Goal: Transaction & Acquisition: Purchase product/service

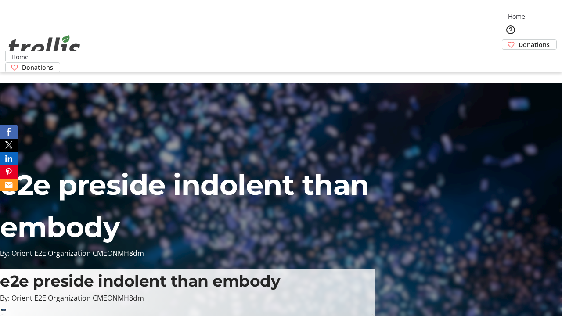
click at [518, 40] on span "Donations" at bounding box center [533, 44] width 31 height 9
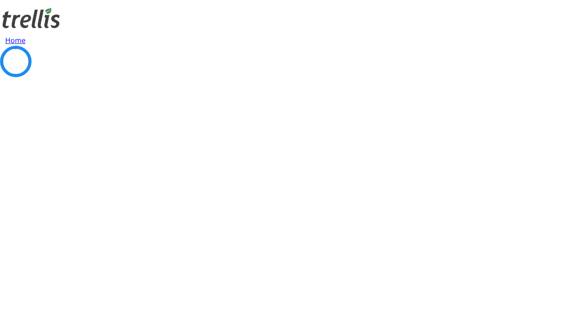
select select "CA"
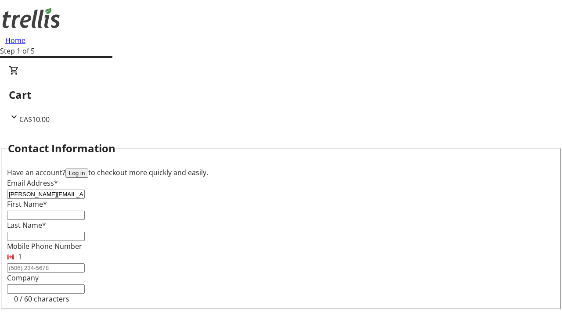
type input "[PERSON_NAME][EMAIL_ADDRESS][DOMAIN_NAME]"
type input "[PERSON_NAME]"
type input "Lang"
type input "[STREET_ADDRESS][PERSON_NAME]"
type input "Kelowna"
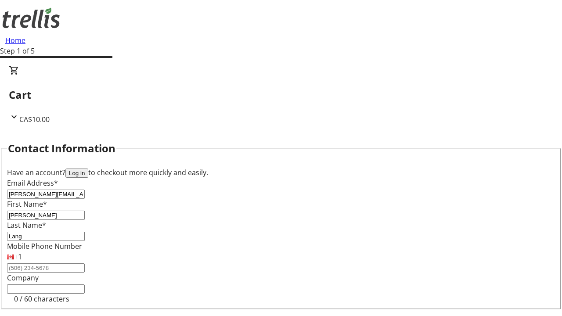
select select "BC"
type input "Kelowna"
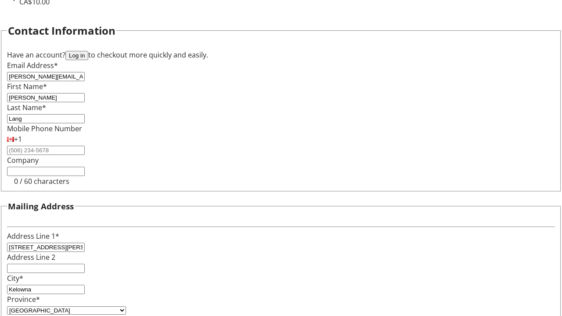
type input "V1Y 0C2"
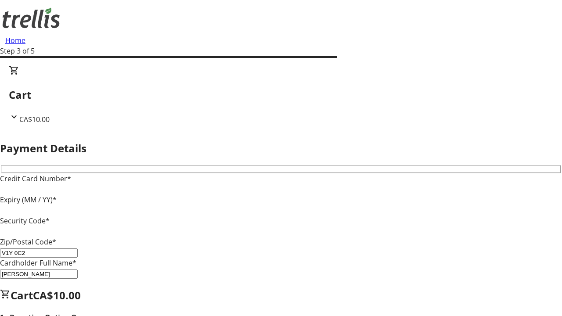
type input "V1Y 0C2"
